Goal: Information Seeking & Learning: Learn about a topic

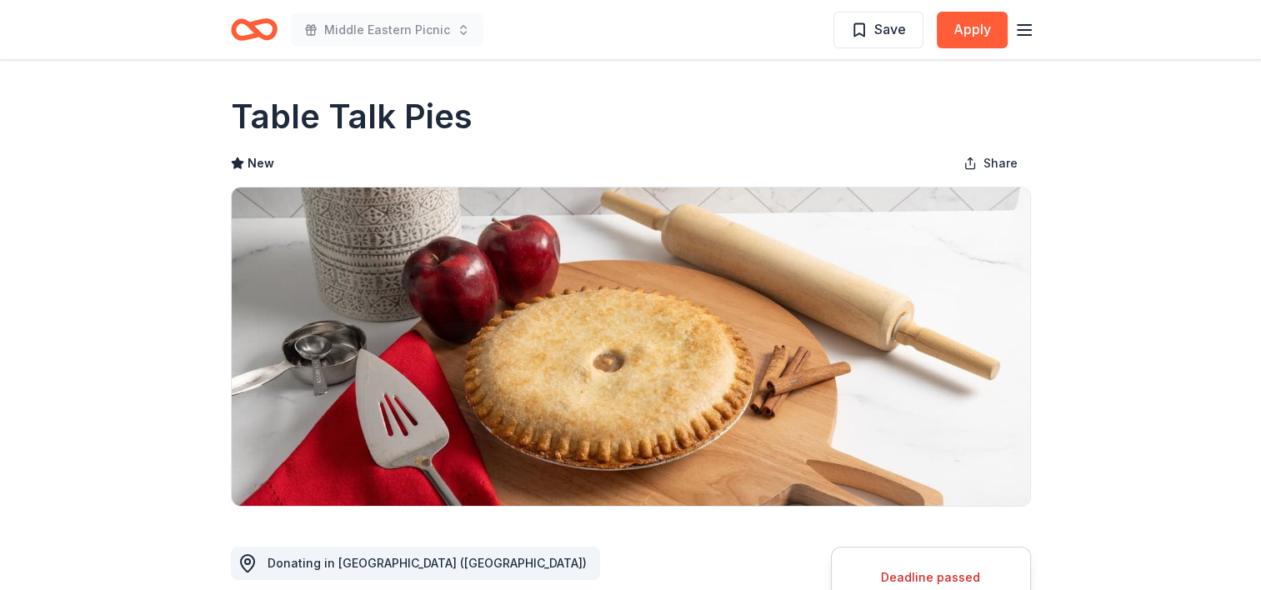
click at [1014, 28] on icon "button" at bounding box center [1024, 30] width 20 height 20
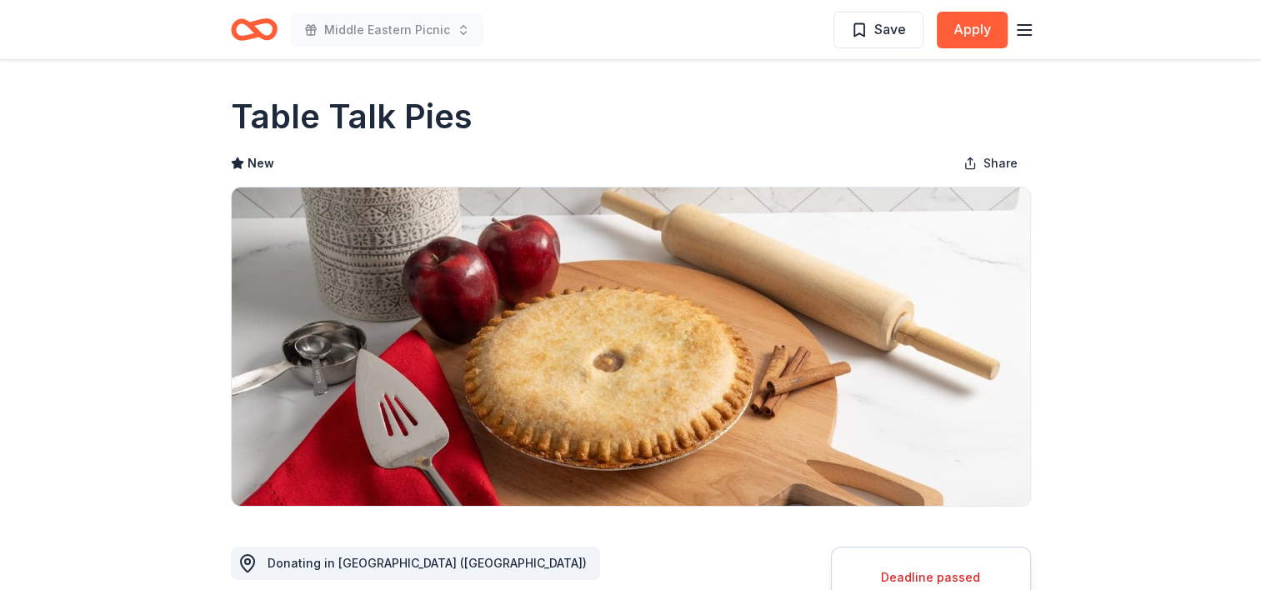
click at [273, 20] on icon "Home" at bounding box center [254, 29] width 47 height 39
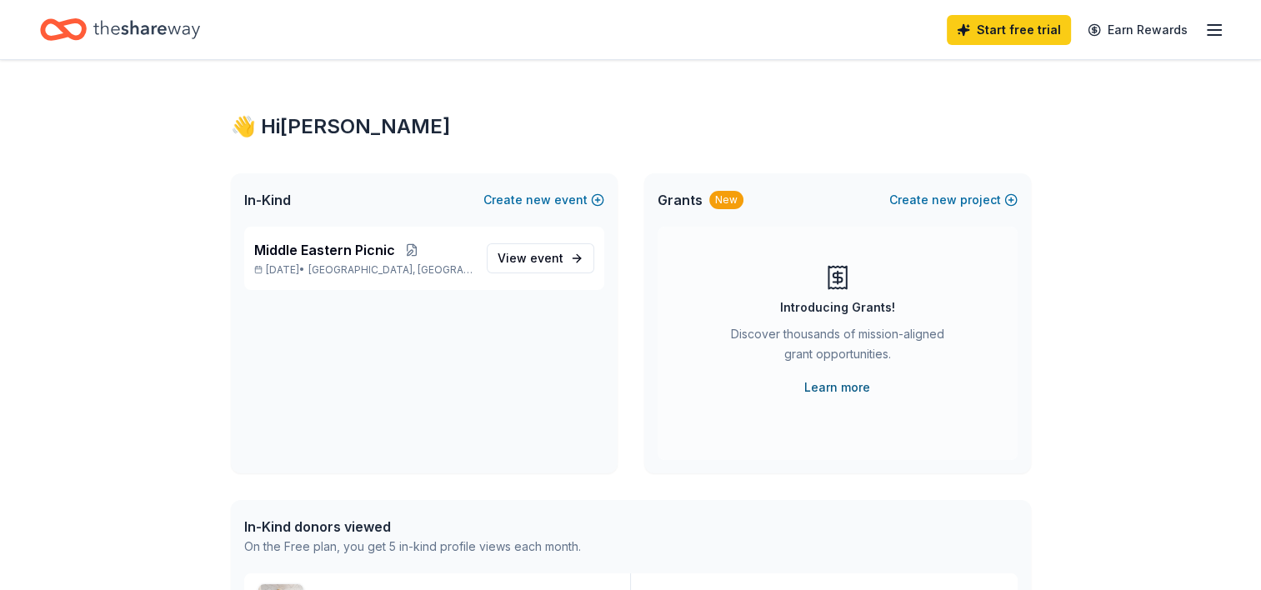
click at [833, 387] on link "Learn more" at bounding box center [837, 388] width 66 height 20
click at [566, 260] on link "View event" at bounding box center [541, 258] width 108 height 30
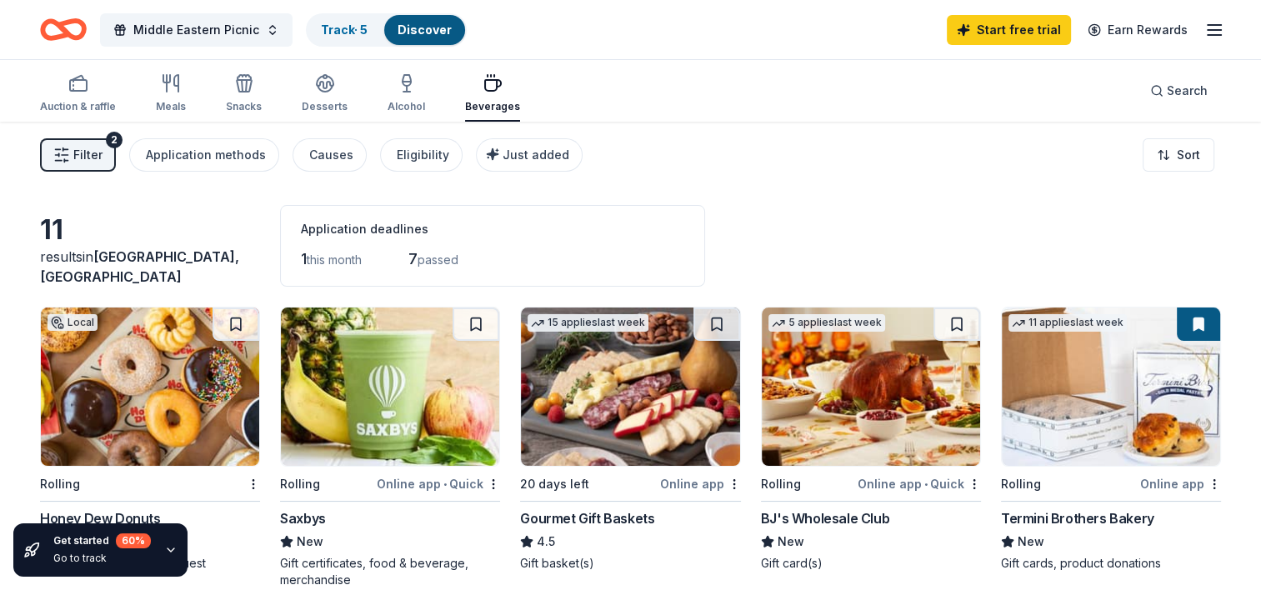
click at [318, 258] on span "this month" at bounding box center [334, 260] width 55 height 14
click at [521, 160] on span "Just added" at bounding box center [536, 155] width 67 height 14
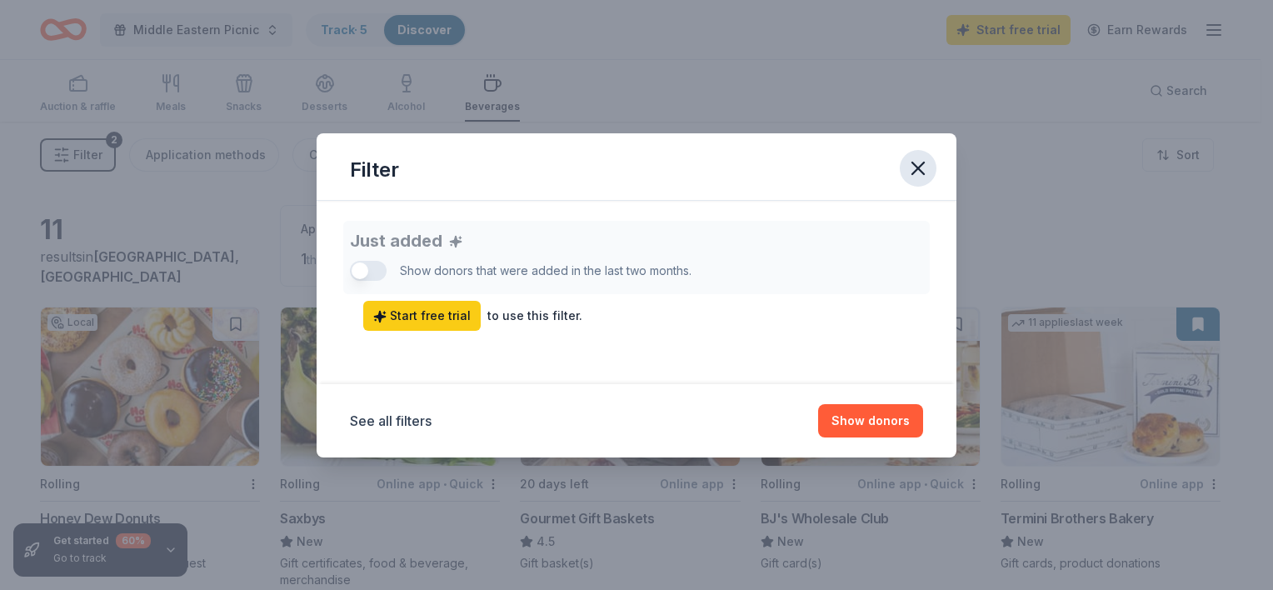
click at [918, 166] on icon "button" at bounding box center [918, 168] width 23 height 23
